Goal: Book appointment/travel/reservation

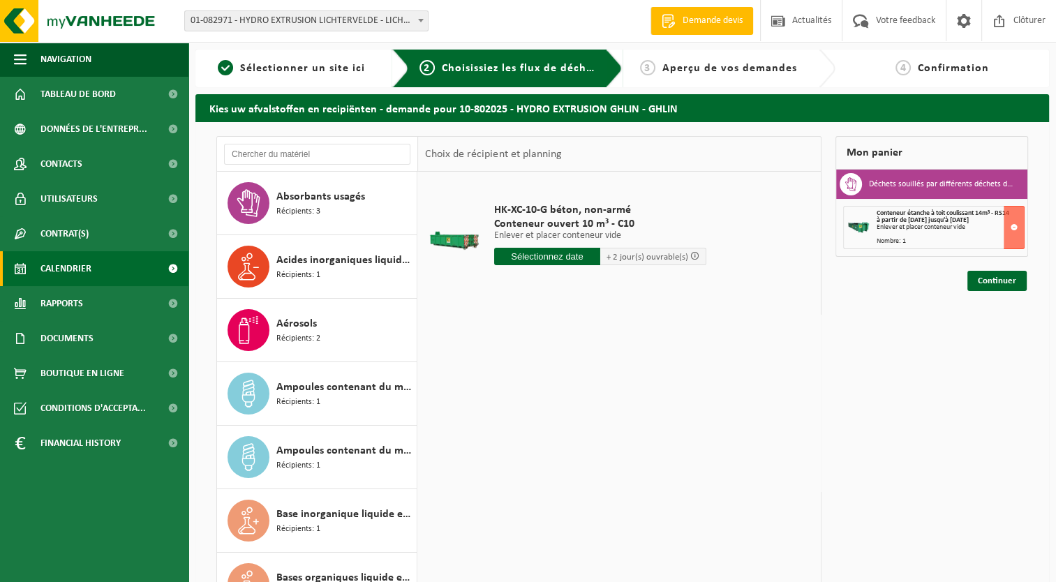
click at [112, 281] on link "Calendrier" at bounding box center [94, 268] width 189 height 35
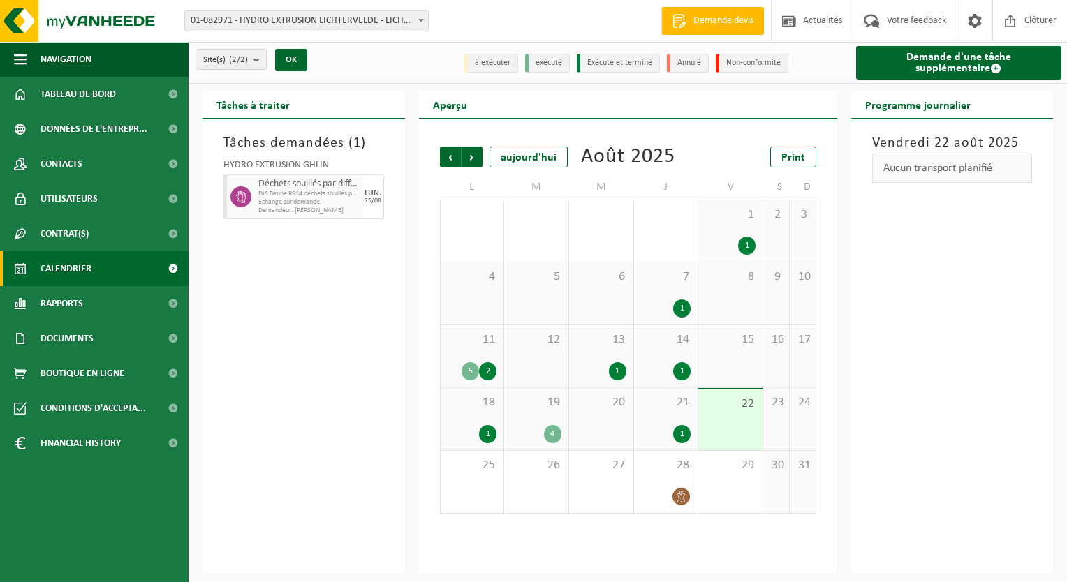
click at [676, 411] on span "21" at bounding box center [666, 402] width 50 height 15
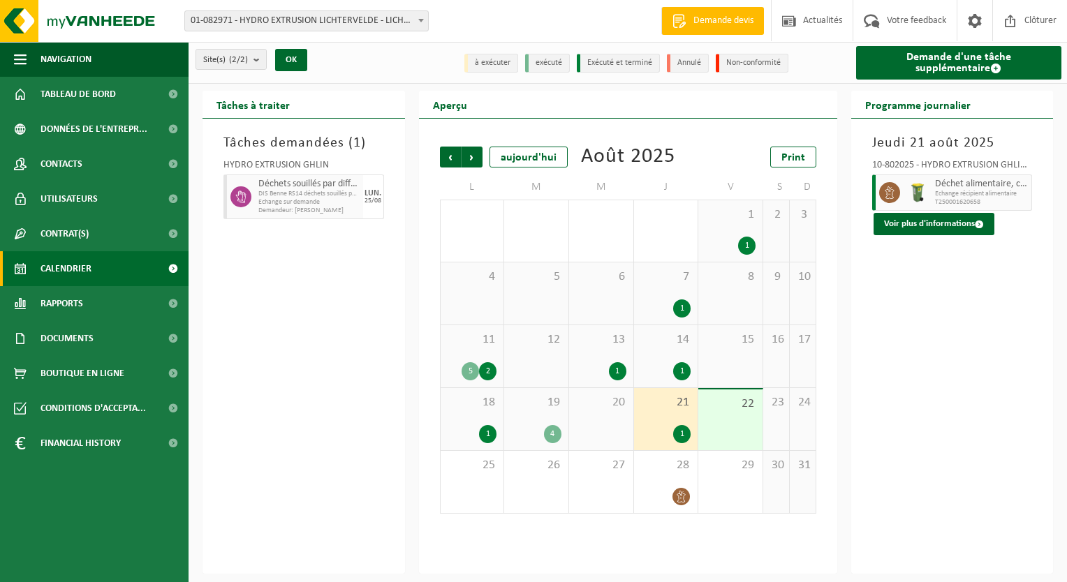
click at [722, 420] on div "22" at bounding box center [730, 420] width 64 height 61
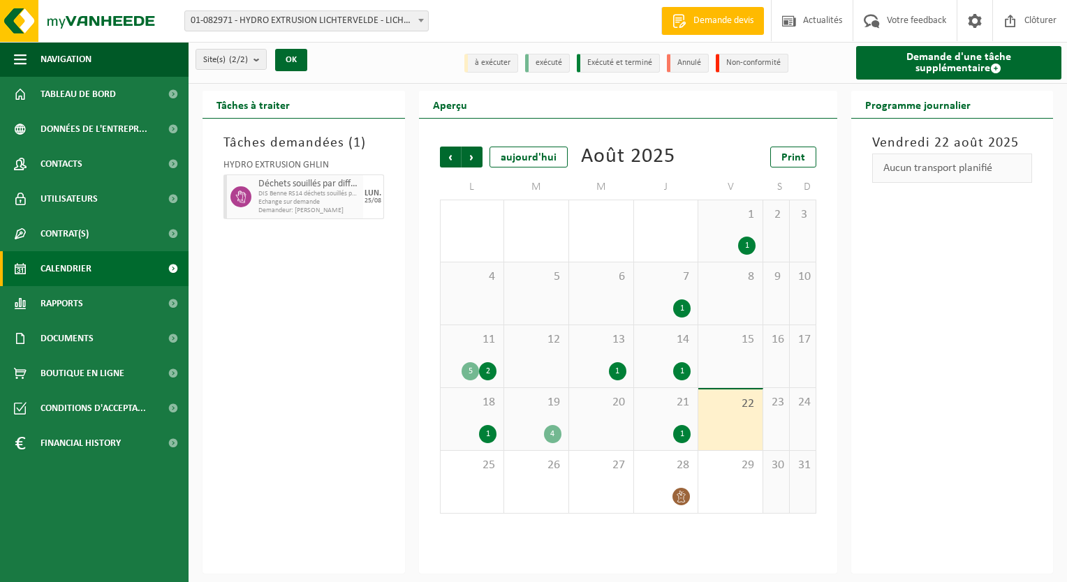
click at [499, 68] on li "à exécuter" at bounding box center [491, 63] width 54 height 19
click at [311, 211] on span "Demandeur: Myrim Fraix" at bounding box center [308, 211] width 101 height 8
click at [476, 159] on span "Suivant" at bounding box center [472, 157] width 21 height 21
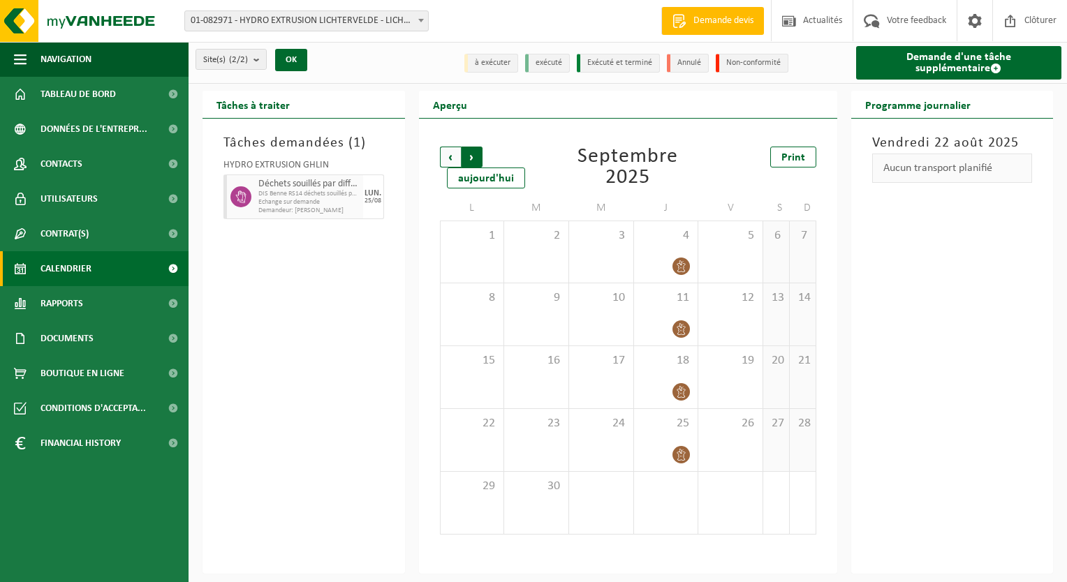
click at [445, 163] on span "Précédent" at bounding box center [450, 157] width 21 height 21
